Goal: Task Accomplishment & Management: Complete application form

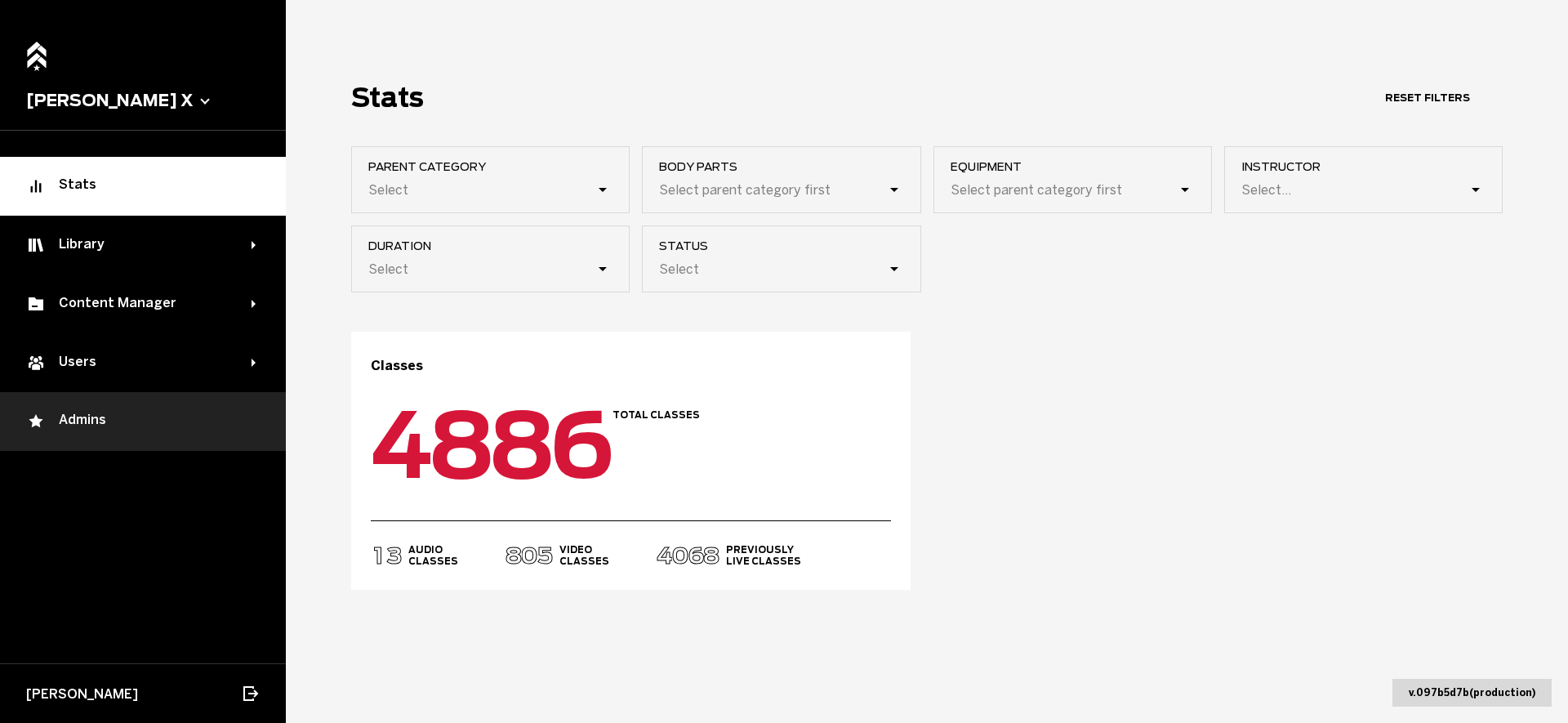
click at [151, 419] on div "Admins" at bounding box center [143, 421] width 234 height 19
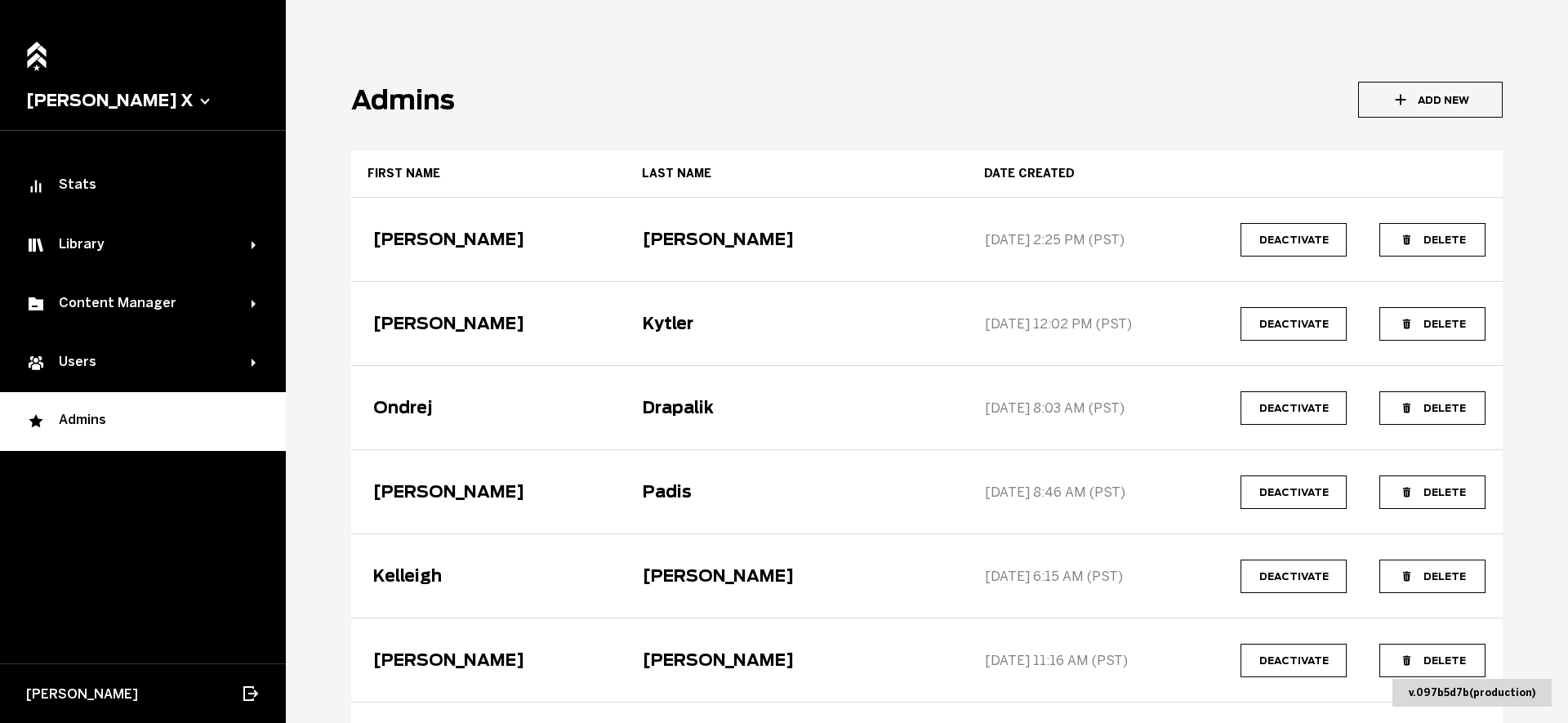
click at [1458, 102] on button "Add New" at bounding box center [1431, 99] width 145 height 36
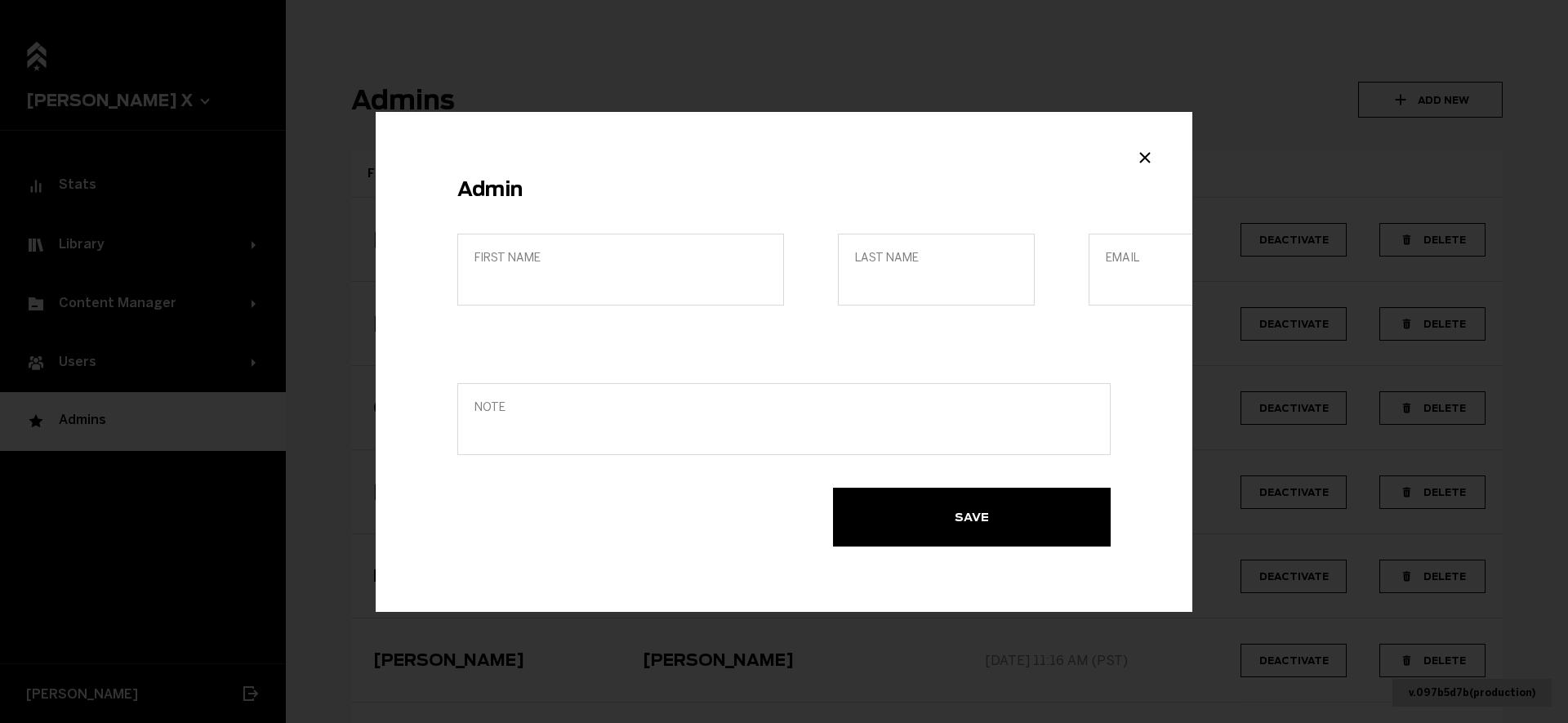
click at [651, 403] on span "Note" at bounding box center [784, 407] width 619 height 14
click at [651, 422] on input "Note" at bounding box center [784, 430] width 619 height 16
click at [639, 275] on input "First name" at bounding box center [620, 281] width 292 height 16
type input "Brand"
click at [1015, 282] on div "First name Brand Last name Email" at bounding box center [784, 292] width 653 height 117
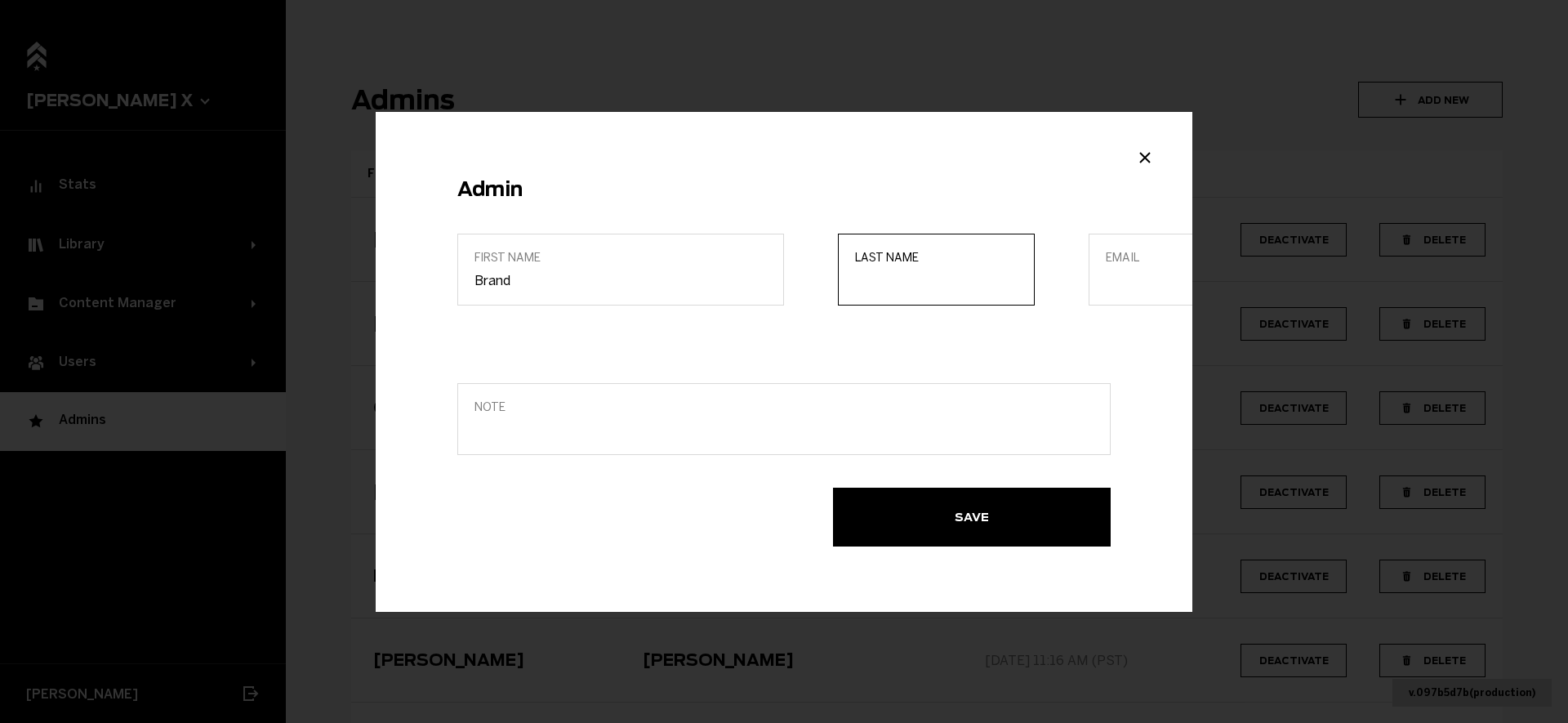
click at [977, 282] on input "Last name" at bounding box center [937, 281] width 162 height 16
type input "Rap"
click at [1108, 295] on label "Email" at bounding box center [1188, 269] width 197 height 72
click at [1108, 289] on input "Email" at bounding box center [1187, 281] width 162 height 16
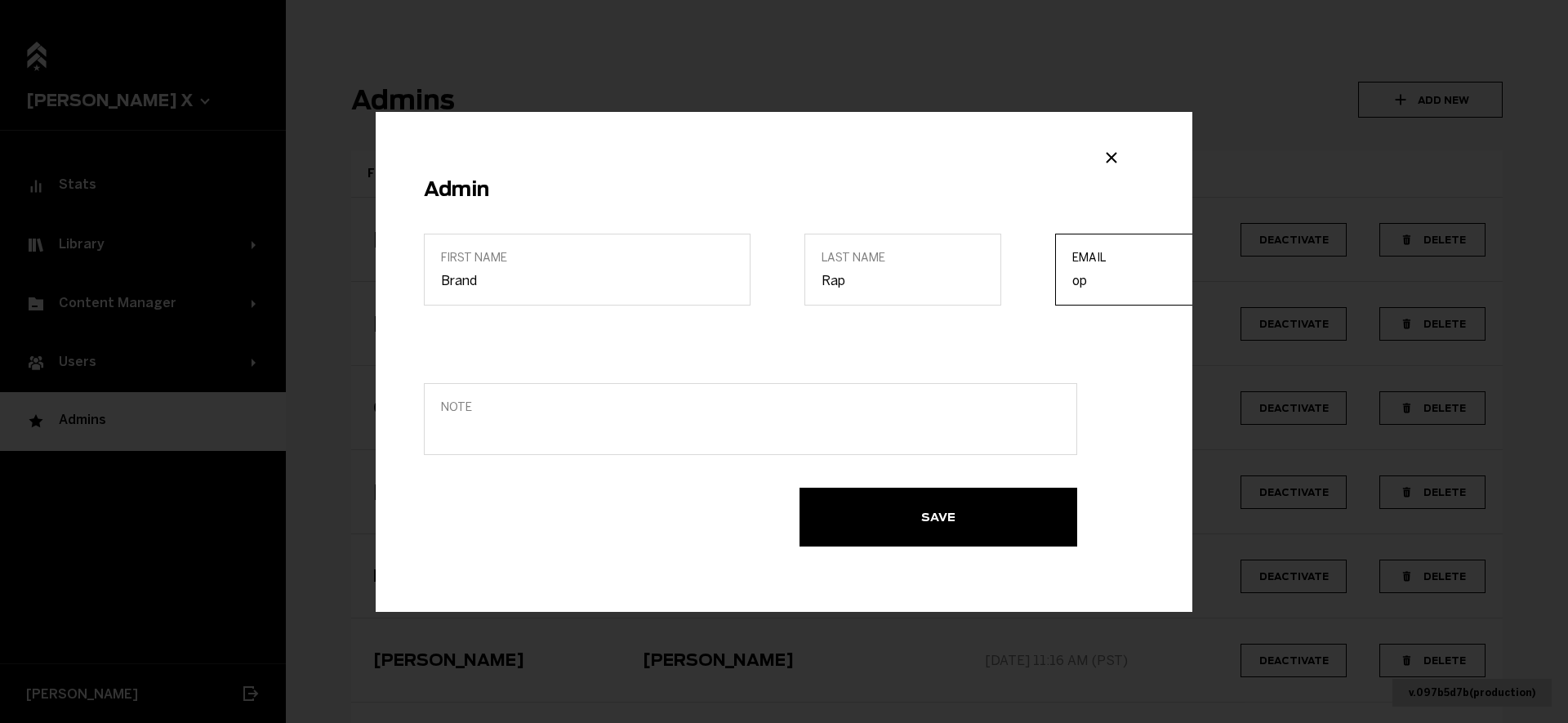
type input "[EMAIL_ADDRESS][DOMAIN_NAME]"
click at [915, 519] on button "Save" at bounding box center [938, 516] width 277 height 58
drag, startPoint x: 1457, startPoint y: 44, endPoint x: 1353, endPoint y: 36, distance: 104.3
click at [1353, 36] on div "User with email [EMAIL_ADDRESS][DOMAIN_NAME] not found." at bounding box center [1312, 17] width 428 height 48
click at [1094, 280] on input "[EMAIL_ADDRESS][DOMAIN_NAME]" at bounding box center [1154, 281] width 162 height 16
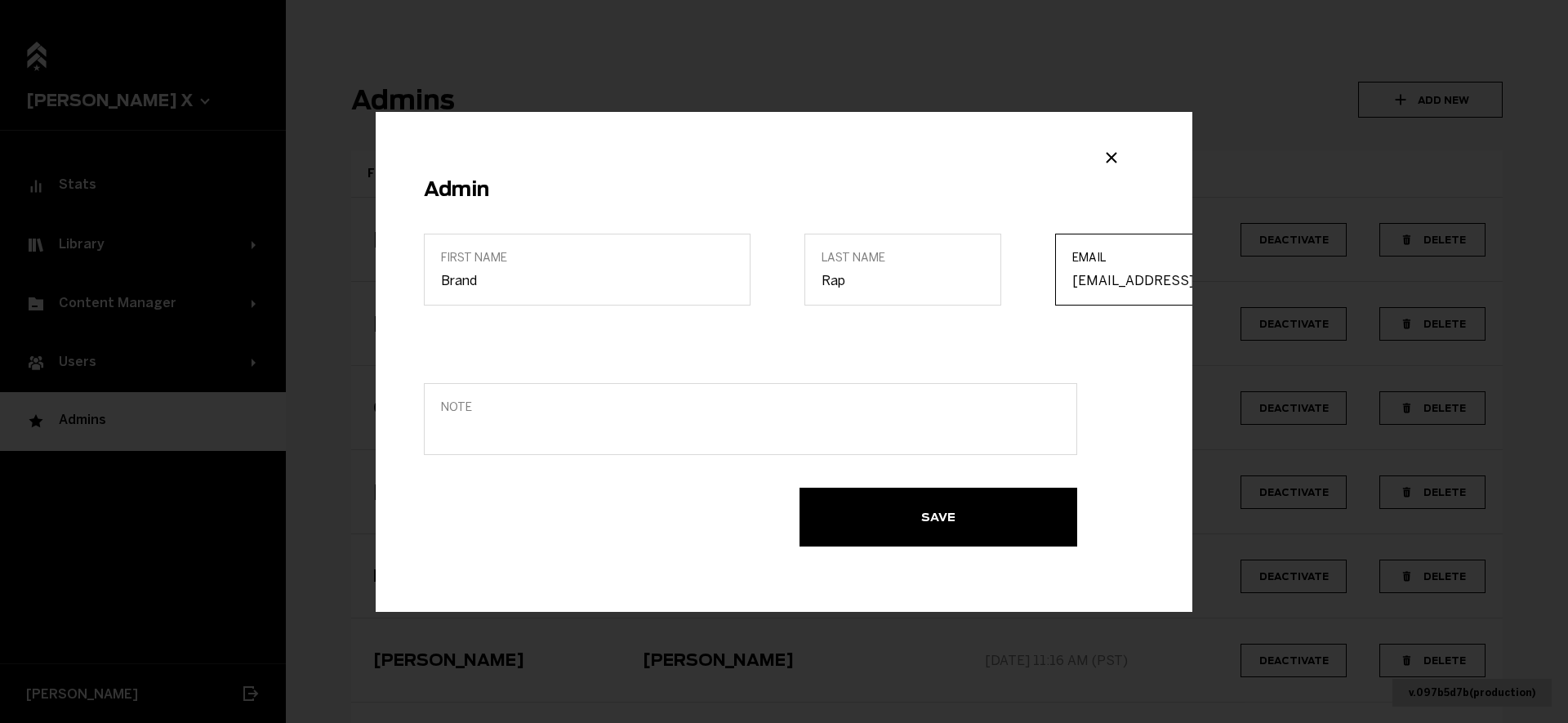
click at [1094, 280] on input "[EMAIL_ADDRESS][DOMAIN_NAME]" at bounding box center [1154, 281] width 162 height 16
click at [1115, 150] on icon "Close modal" at bounding box center [1112, 158] width 19 height 19
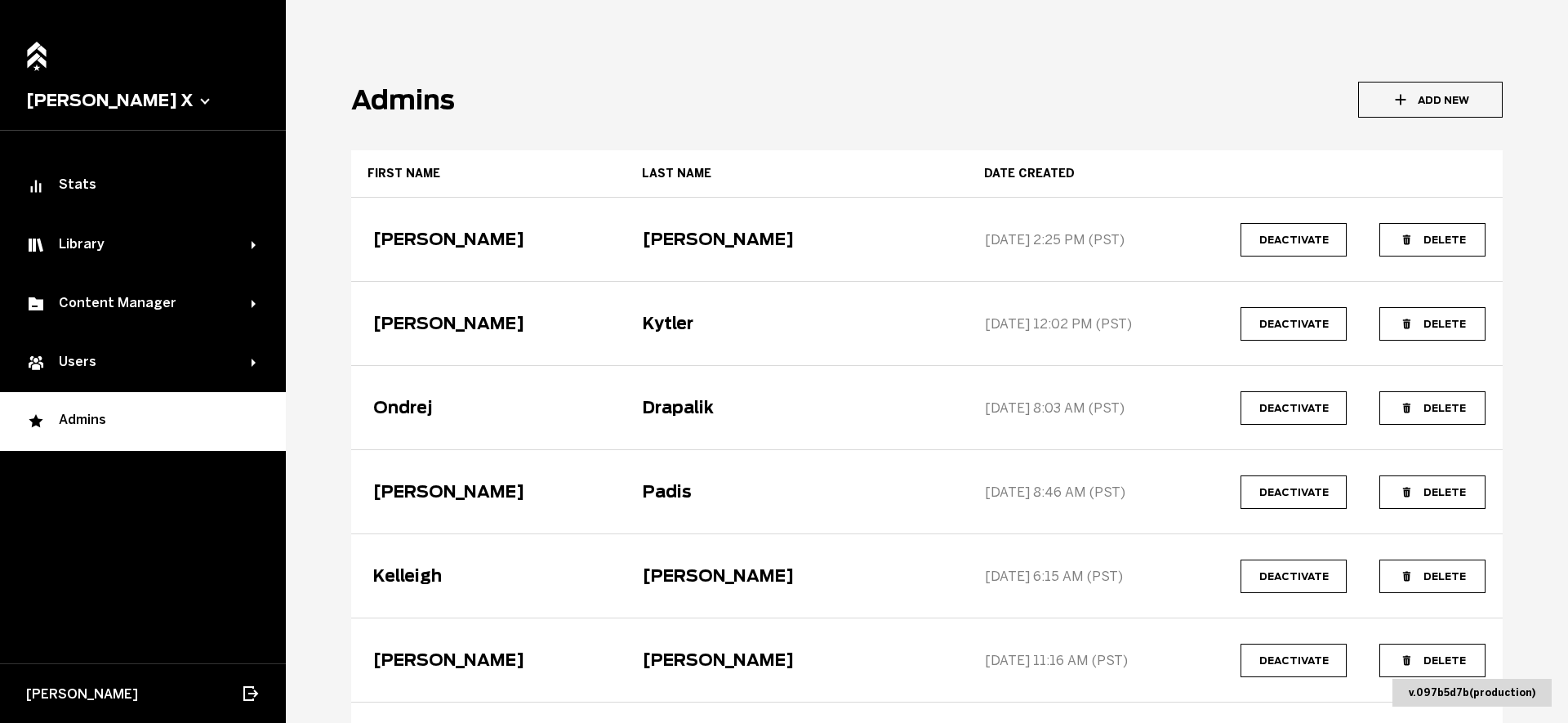
click at [1438, 85] on button "Add New" at bounding box center [1431, 99] width 145 height 36
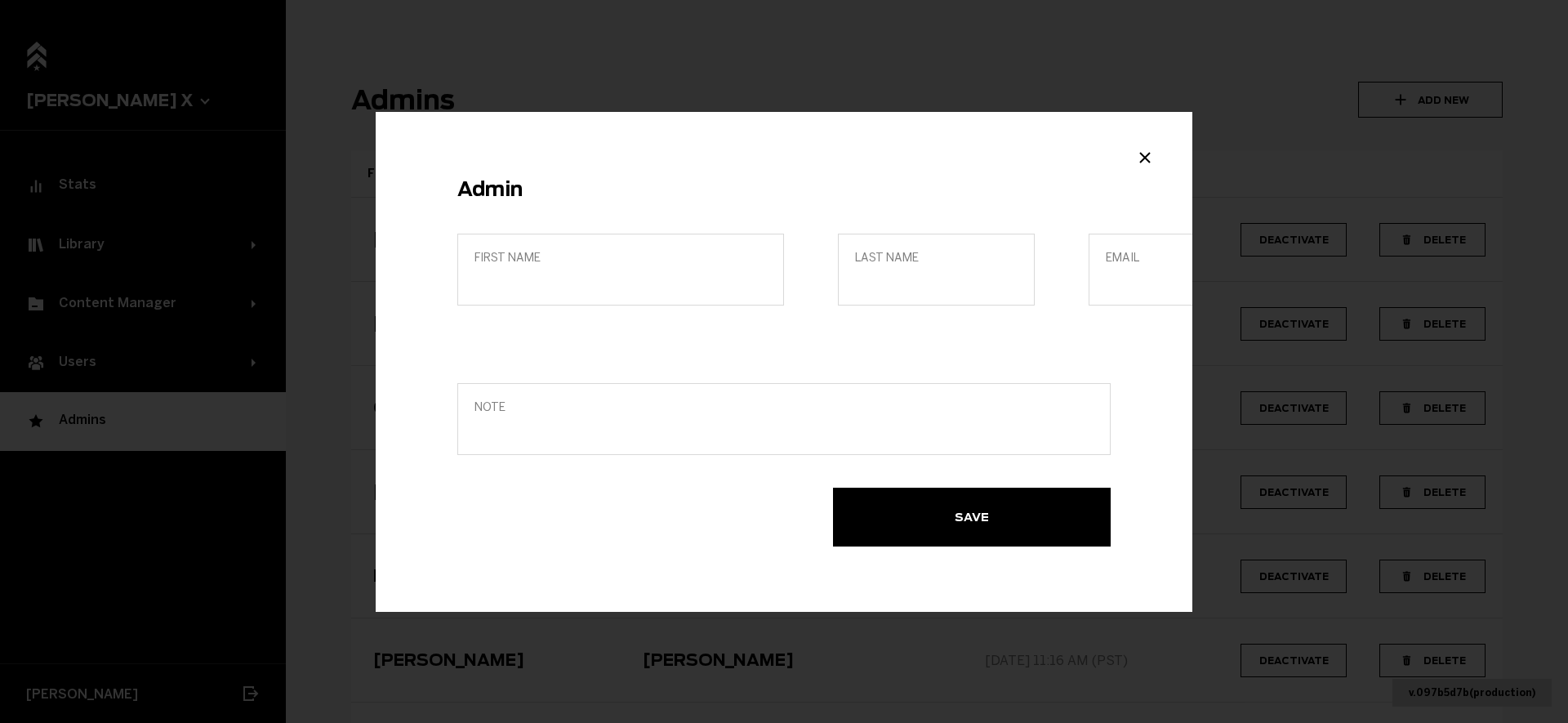
click at [1012, 180] on h2 "Admin" at bounding box center [784, 188] width 653 height 24
click at [1159, 155] on button "Close modal" at bounding box center [1145, 157] width 30 height 24
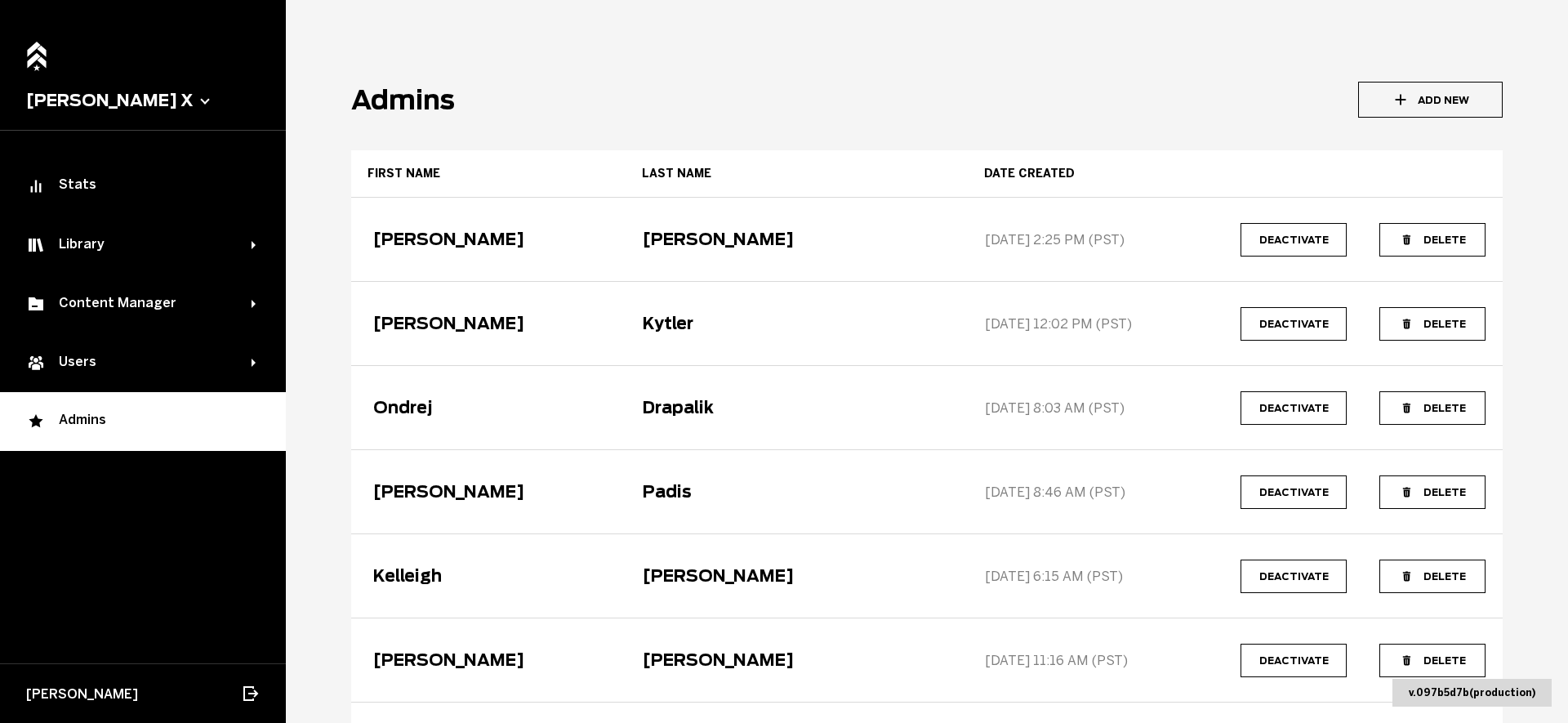
scroll to position [488, 0]
